Goal: Transaction & Acquisition: Book appointment/travel/reservation

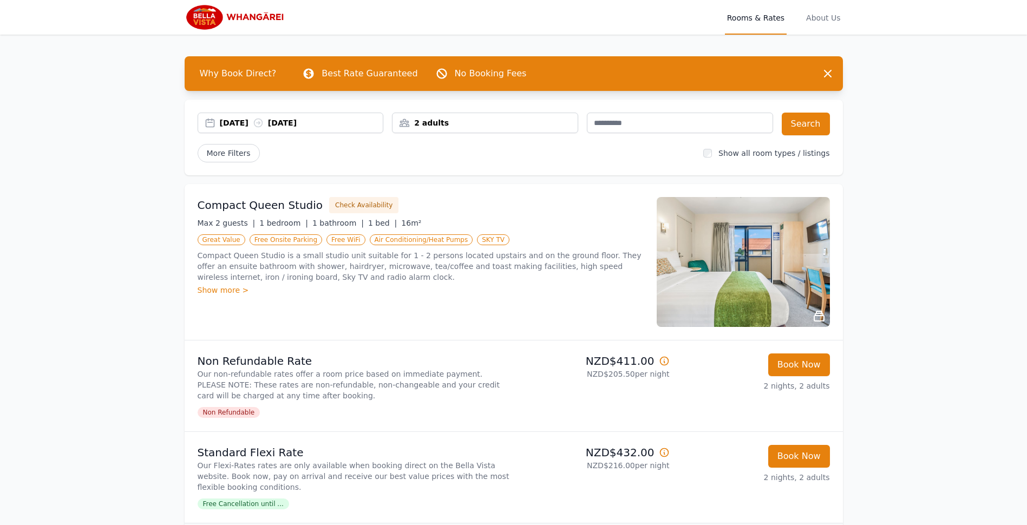
click at [245, 122] on div "[DATE] [DATE]" at bounding box center [301, 122] width 163 height 11
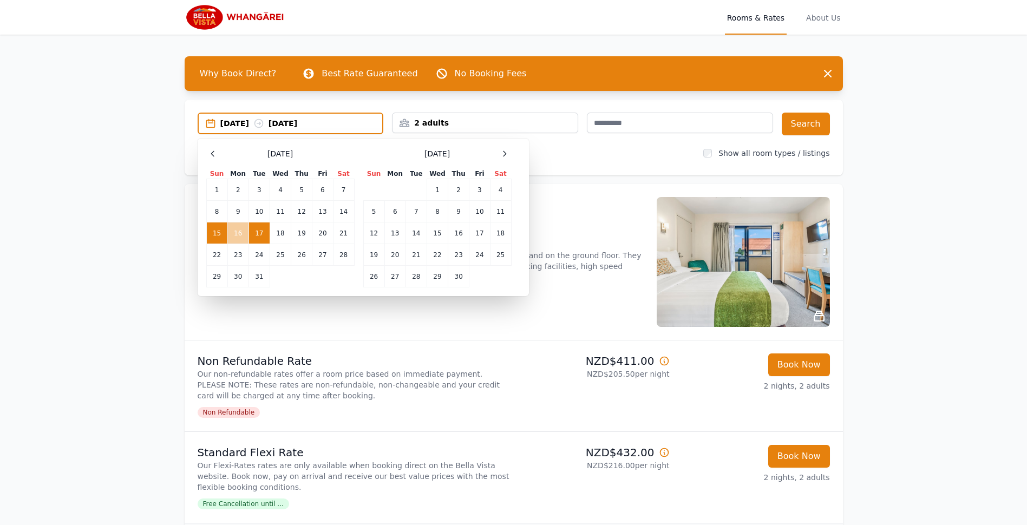
click at [240, 238] on td "16" at bounding box center [237, 233] width 21 height 22
click at [278, 237] on td "18" at bounding box center [280, 233] width 21 height 22
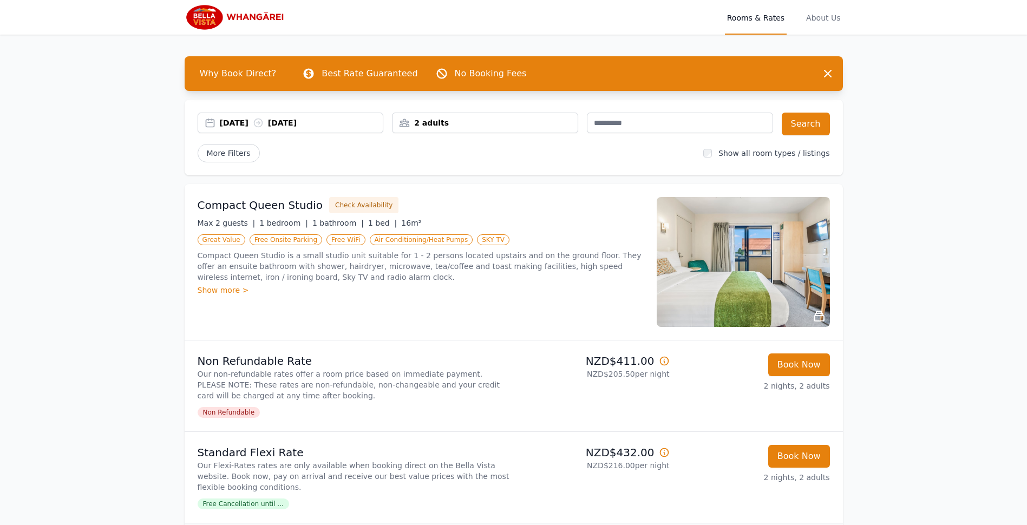
click at [489, 120] on div "2 adults" at bounding box center [484, 122] width 185 height 11
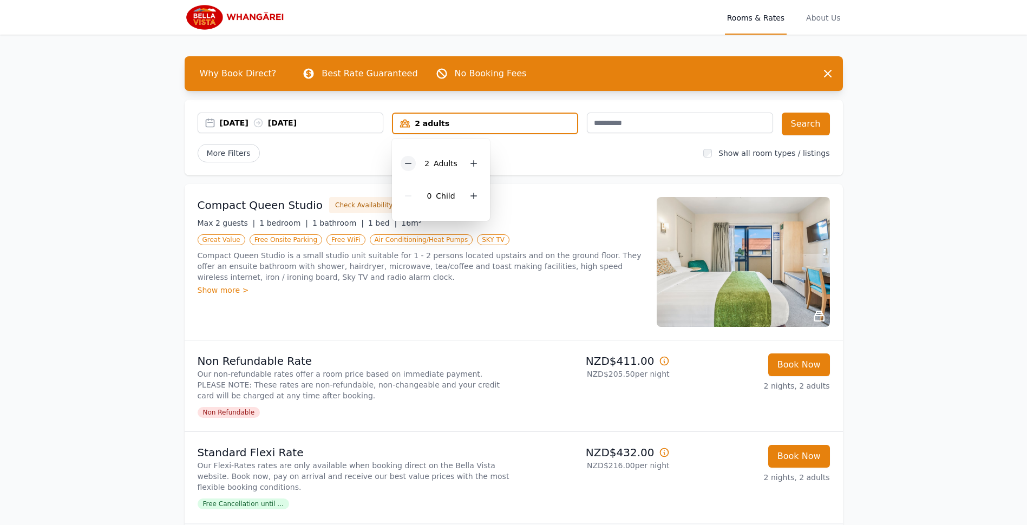
click at [407, 163] on icon at bounding box center [408, 163] width 9 height 9
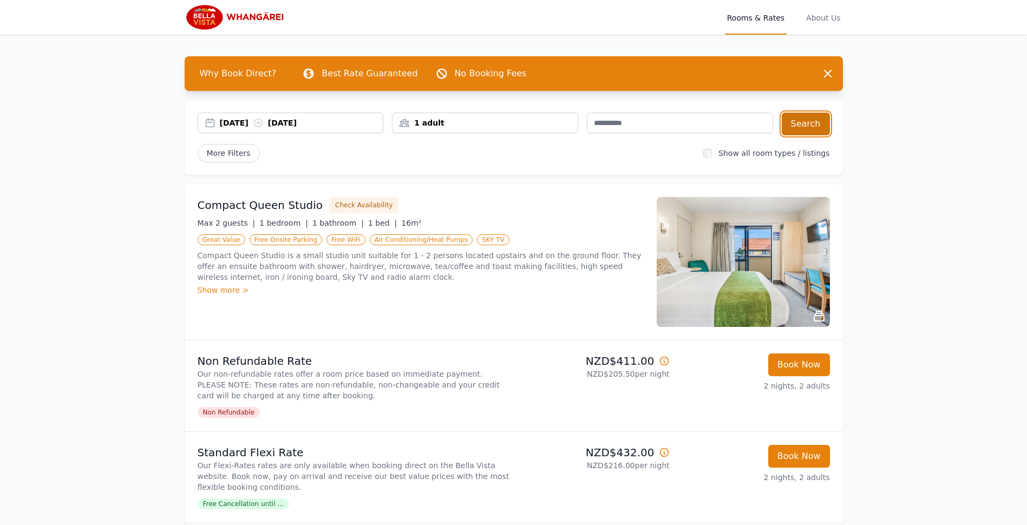
click at [810, 123] on button "Search" at bounding box center [806, 124] width 48 height 23
